Goal: Information Seeking & Learning: Learn about a topic

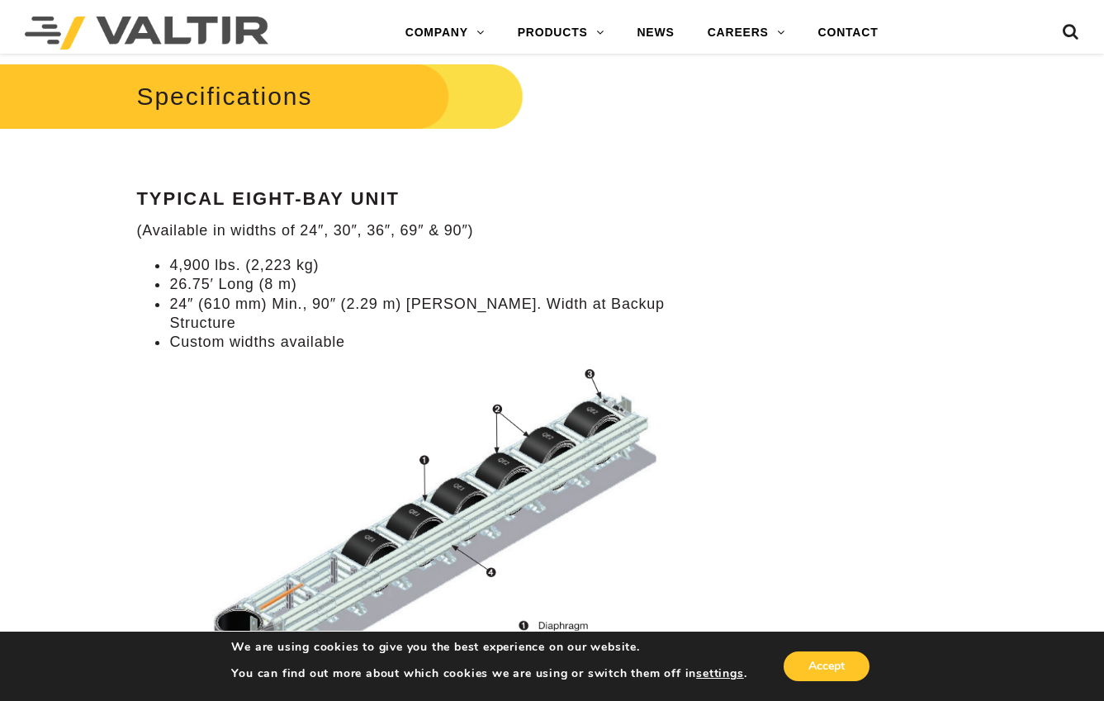
scroll to position [1403, 0]
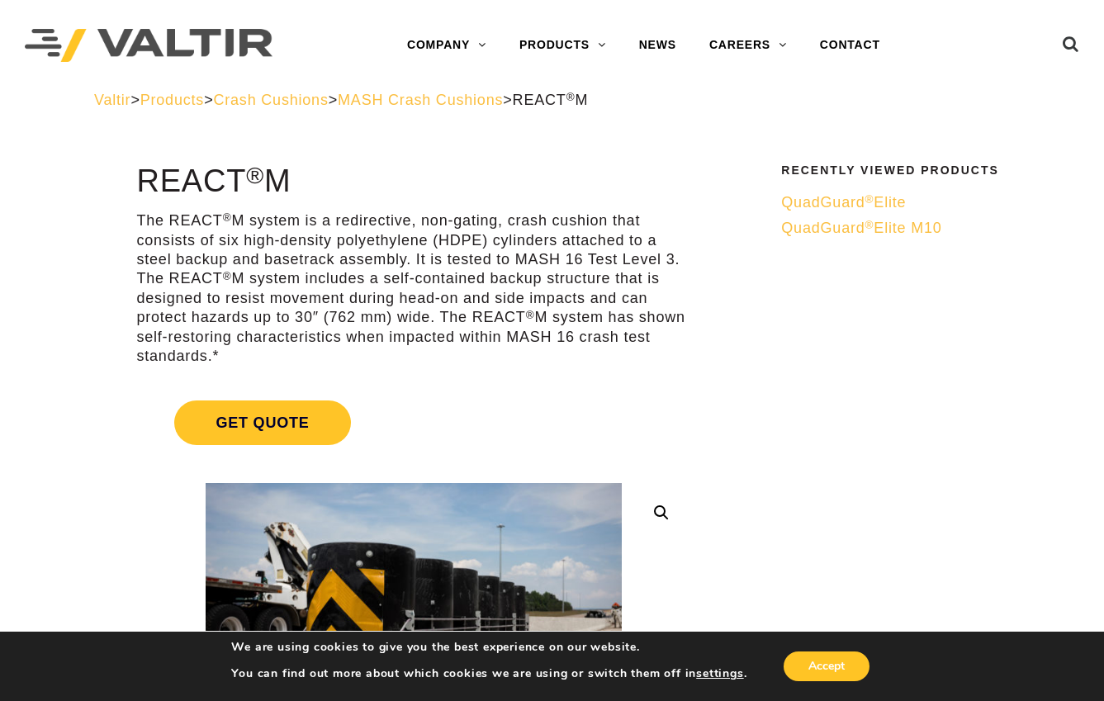
click at [859, 202] on span "QuadGuard ® Elite" at bounding box center [843, 202] width 125 height 17
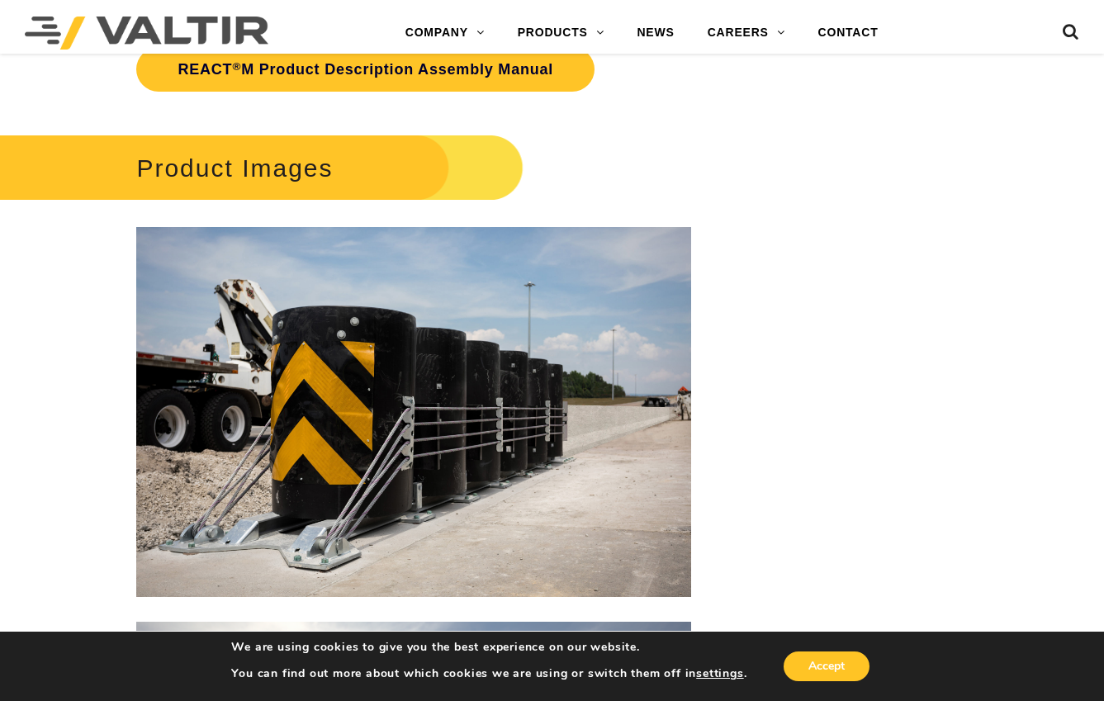
scroll to position [2312, 0]
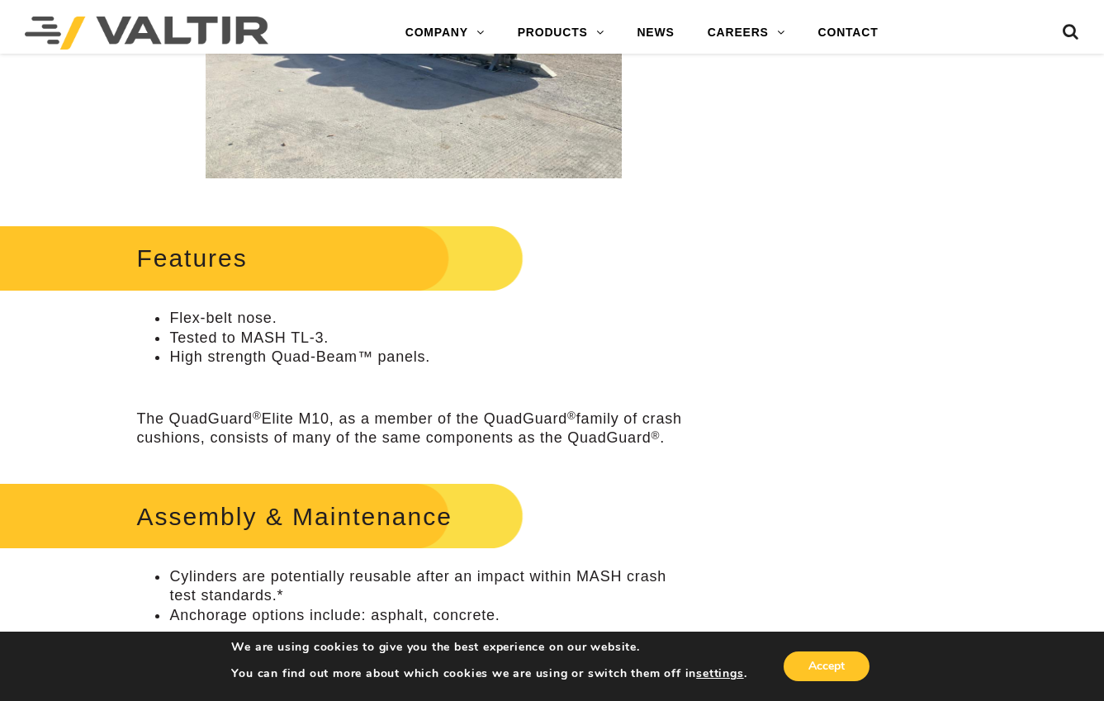
scroll to position [165, 0]
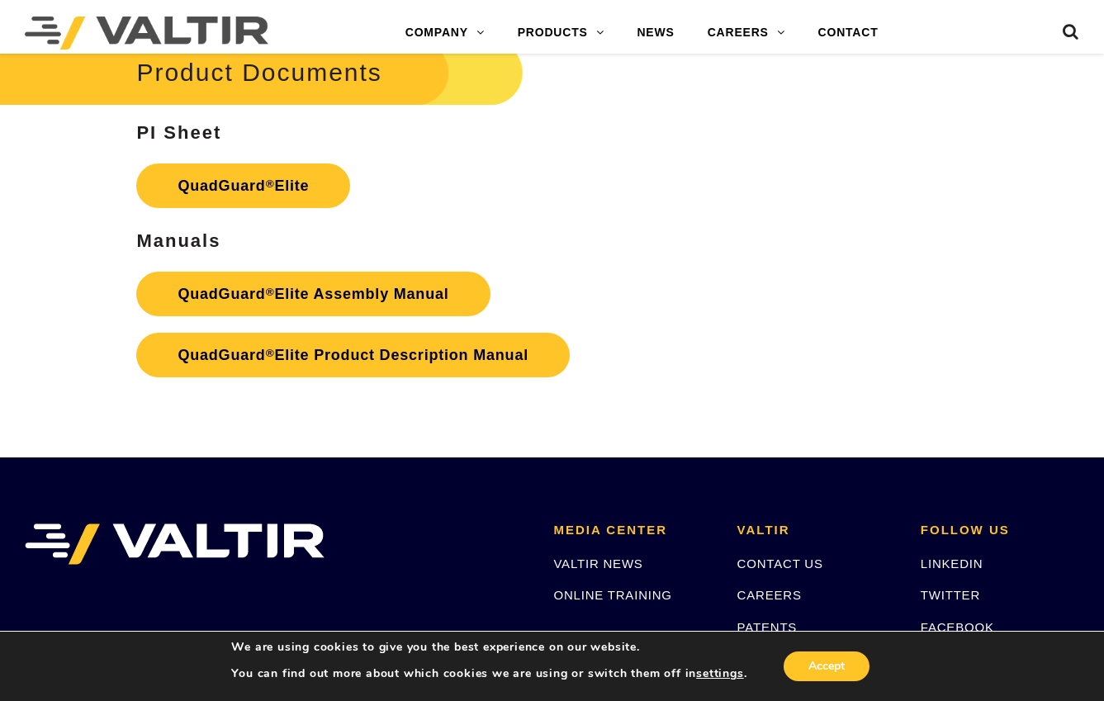
scroll to position [2713, 0]
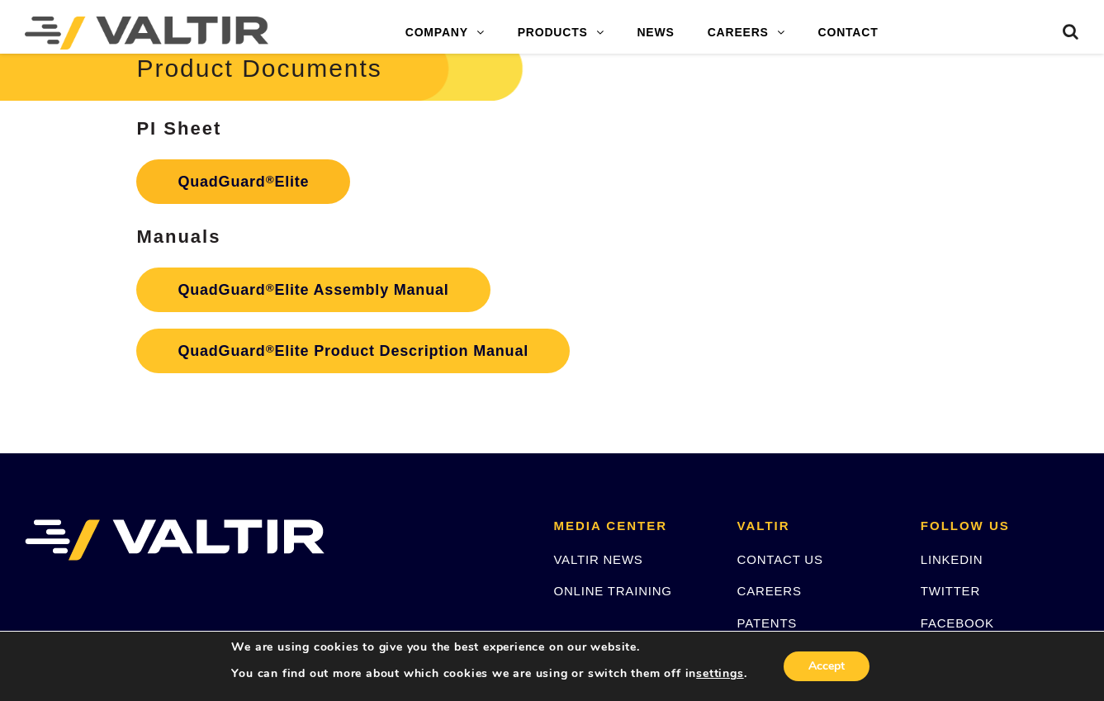
click at [251, 159] on link "QuadGuard ® Elite" at bounding box center [243, 181] width 214 height 45
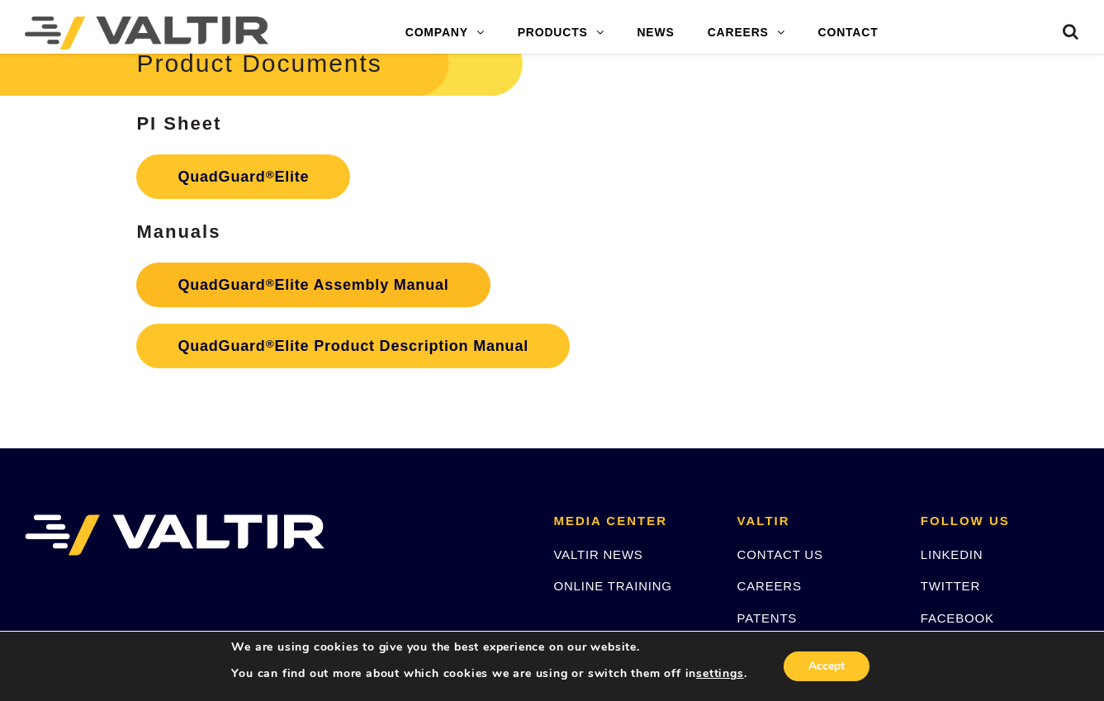
scroll to position [2713, 0]
